Goal: Task Accomplishment & Management: Use online tool/utility

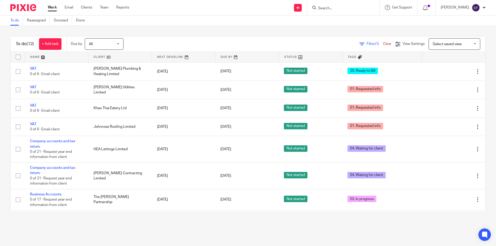
click at [354, 10] on form at bounding box center [344, 7] width 55 height 6
click at [354, 9] on input "Search" at bounding box center [340, 8] width 46 height 5
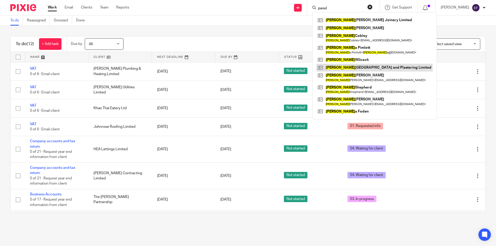
type input "pasul"
click at [362, 67] on link at bounding box center [374, 68] width 116 height 8
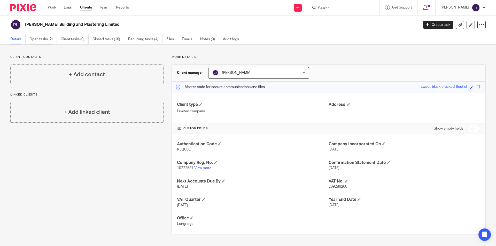
click at [39, 36] on link "Open tasks (2)" at bounding box center [42, 39] width 27 height 10
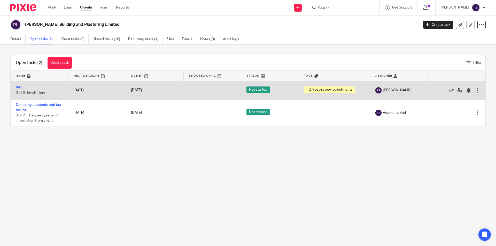
click at [19, 86] on link "VAT" at bounding box center [19, 88] width 6 height 4
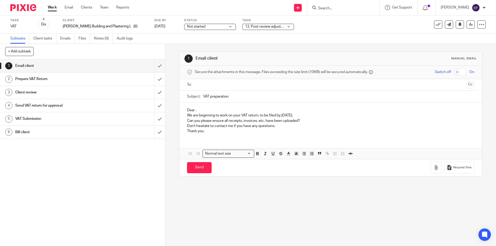
click at [250, 27] on span "12. Post-review adjustments" at bounding box center [268, 27] width 46 height 4
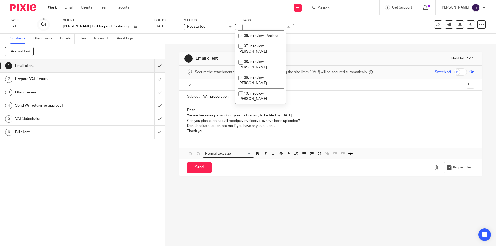
scroll to position [77, 0]
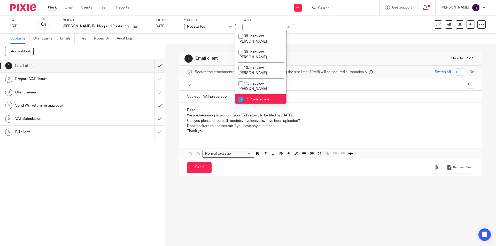
click at [257, 94] on li "12. Post-review adjustments" at bounding box center [260, 102] width 51 height 16
checkbox input "false"
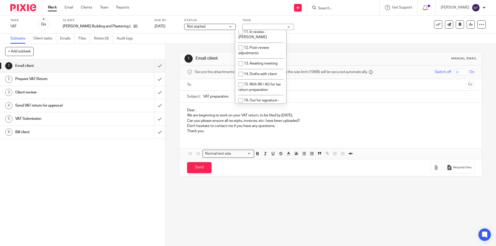
click at [260, 111] on li "17. Out for signature - electronic" at bounding box center [260, 119] width 51 height 16
checkbox input "true"
click at [332, 29] on div "Task VAT Save VAT 0 /6 Client [PERSON_NAME] Building and Plastering Limited Due…" at bounding box center [208, 24] width 396 height 12
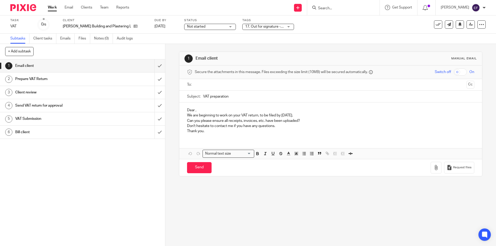
click at [53, 8] on link "Work" at bounding box center [52, 7] width 9 height 5
